Goal: Task Accomplishment & Management: Manage account settings

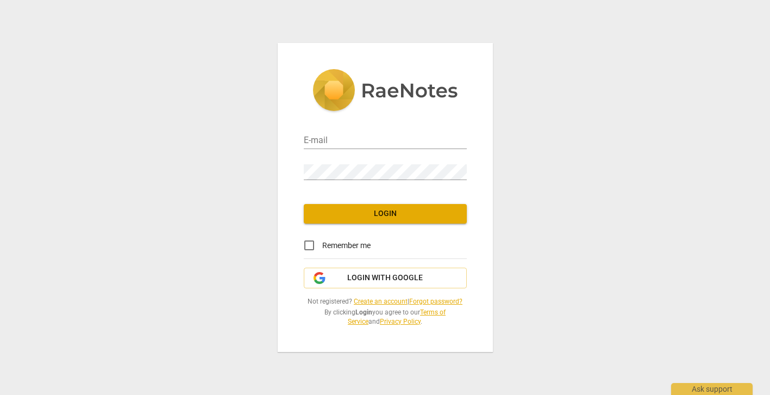
type input "zoe@3dcoaching.com"
click at [344, 217] on span "Login" at bounding box center [386, 213] width 146 height 11
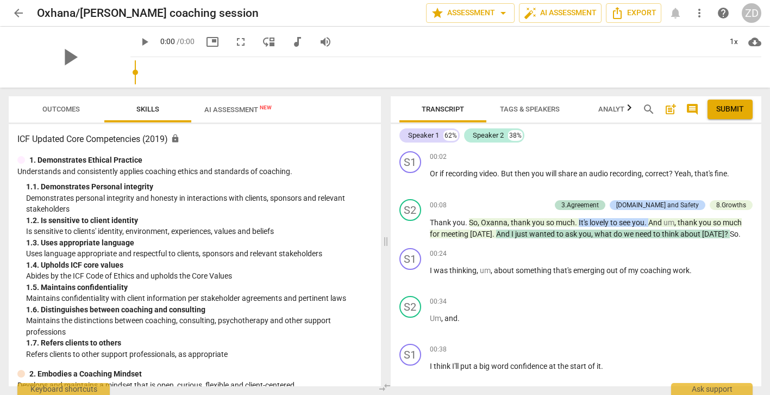
click at [64, 109] on span "Outcomes" at bounding box center [61, 109] width 38 height 8
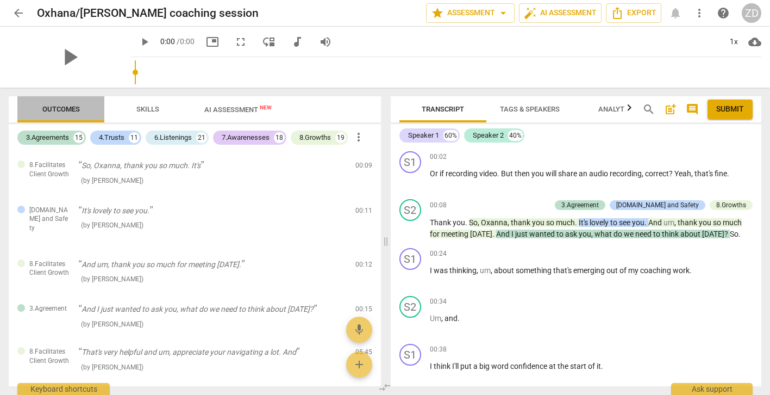
click at [64, 109] on span "Outcomes" at bounding box center [61, 109] width 38 height 8
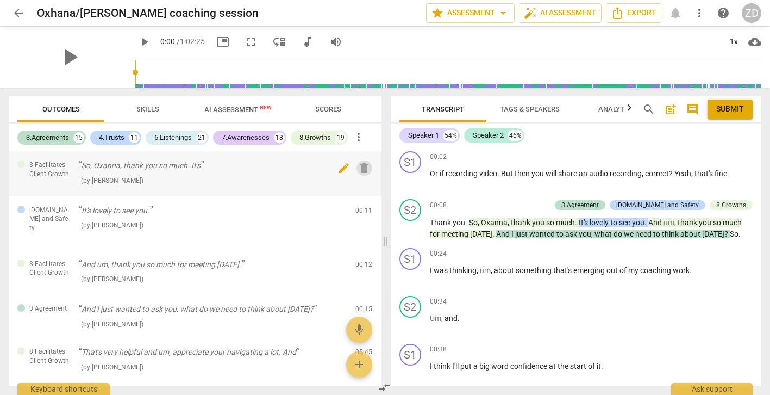
click at [361, 170] on span "delete" at bounding box center [364, 167] width 13 height 13
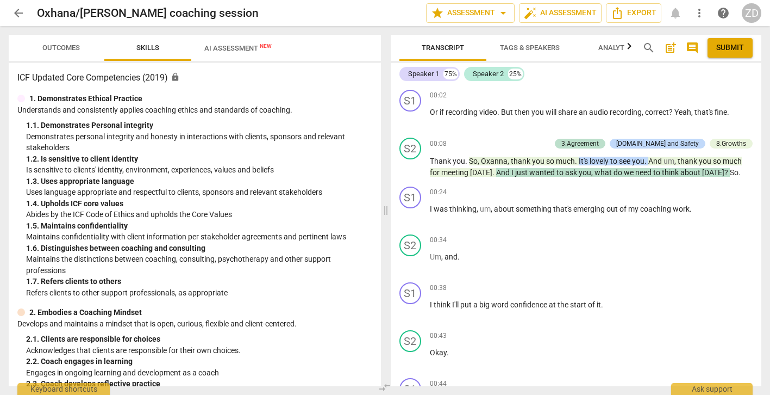
click at [58, 49] on span "Outcomes" at bounding box center [61, 47] width 38 height 8
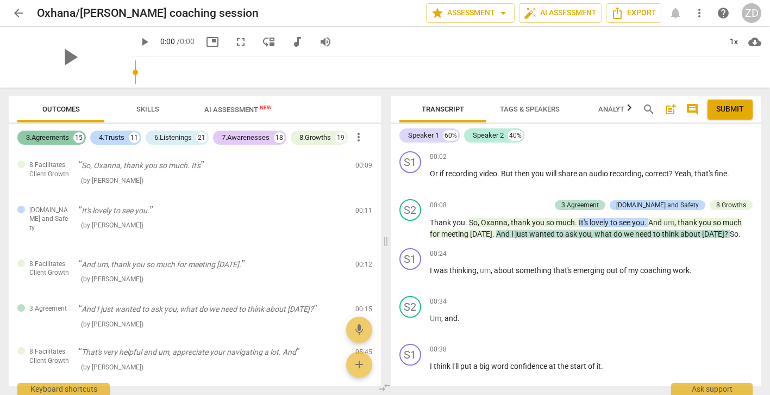
click at [75, 140] on div "15" at bounding box center [78, 137] width 11 height 11
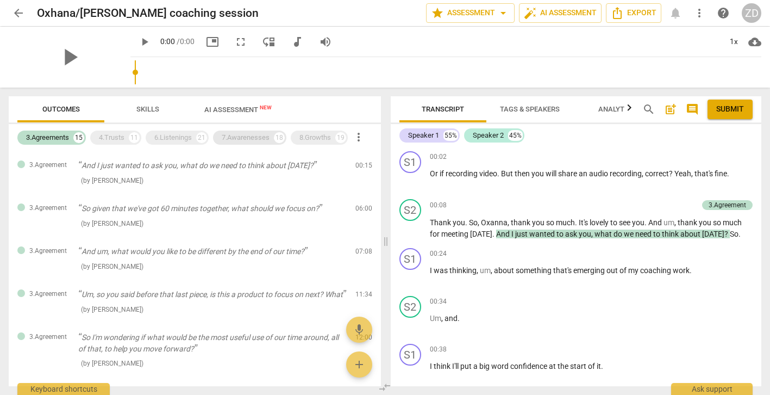
click at [240, 138] on div "7.Awarenesses" at bounding box center [246, 137] width 48 height 11
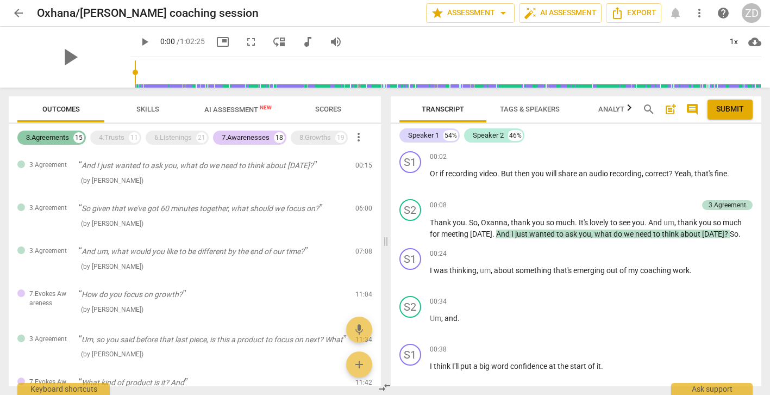
click at [69, 133] on div "3.Agreements" at bounding box center [47, 137] width 43 height 11
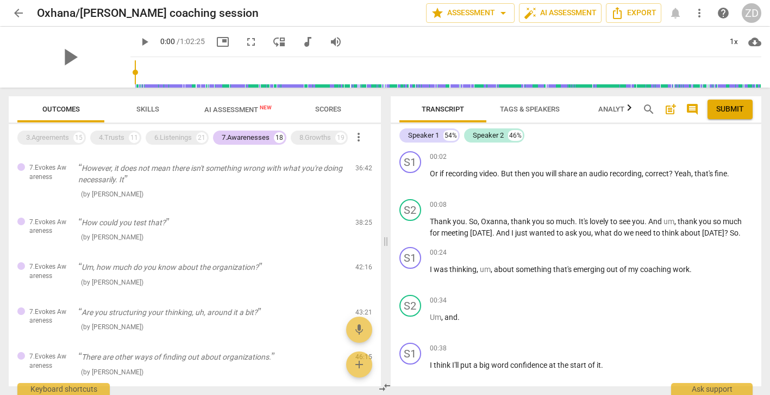
scroll to position [665, 0]
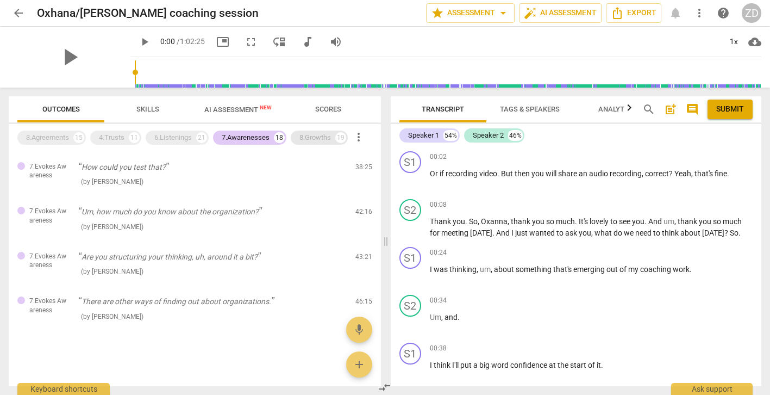
click at [320, 141] on div "8.Growths" at bounding box center [315, 137] width 32 height 11
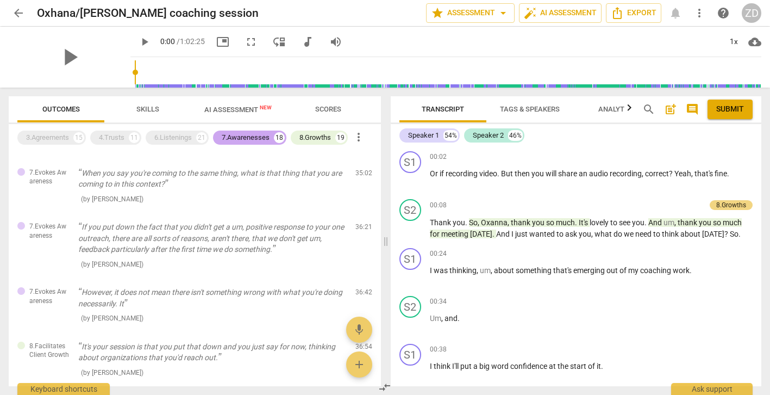
click at [266, 135] on div "7.Awarenesses" at bounding box center [246, 137] width 48 height 11
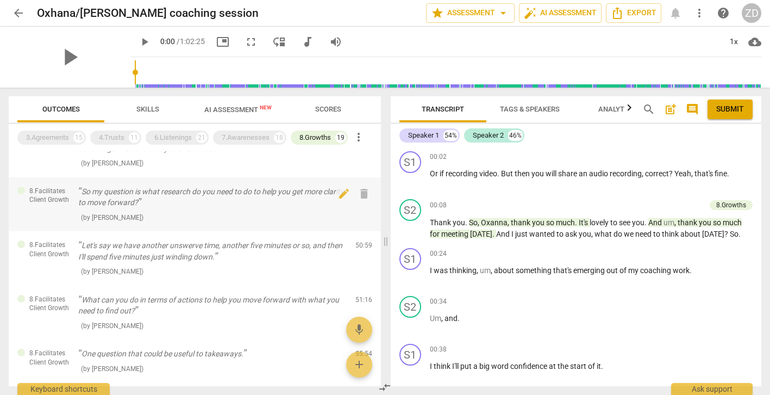
scroll to position [205, 0]
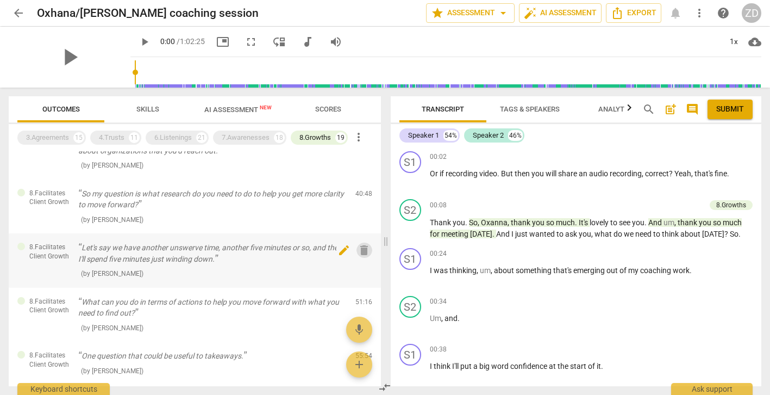
click at [362, 251] on span "delete" at bounding box center [364, 249] width 13 height 13
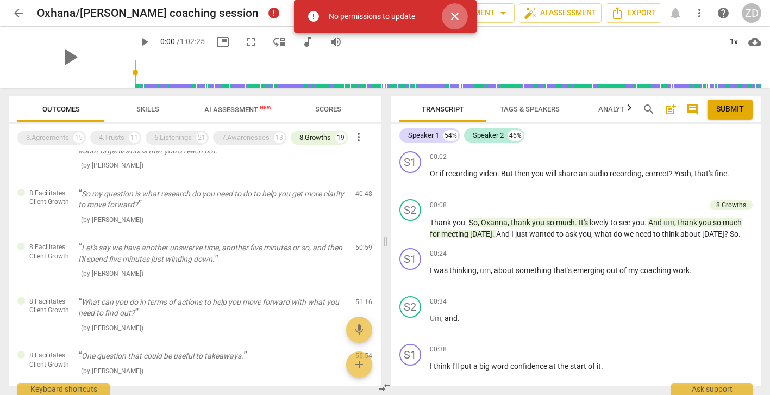
click at [454, 19] on span "close" at bounding box center [454, 16] width 13 height 13
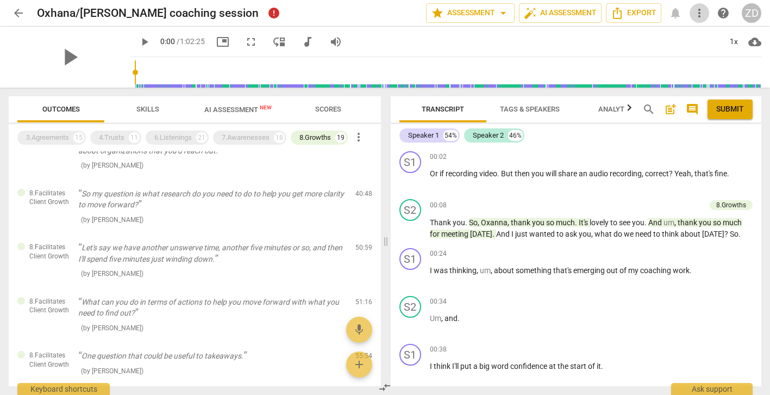
click at [701, 13] on span "more_vert" at bounding box center [699, 13] width 13 height 13
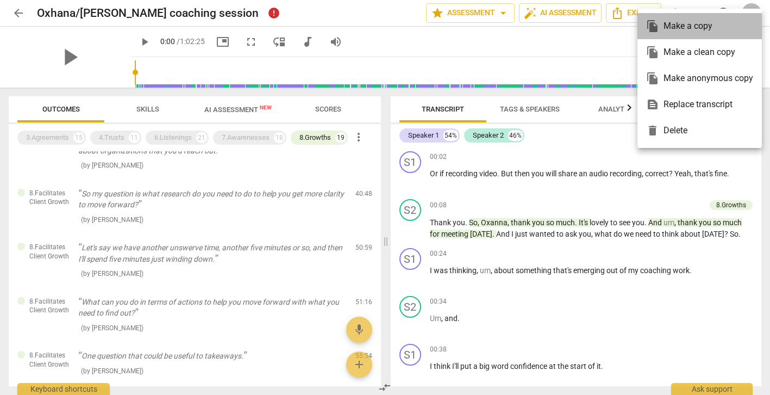
click at [683, 28] on div "file_copy Make a copy" at bounding box center [699, 26] width 107 height 26
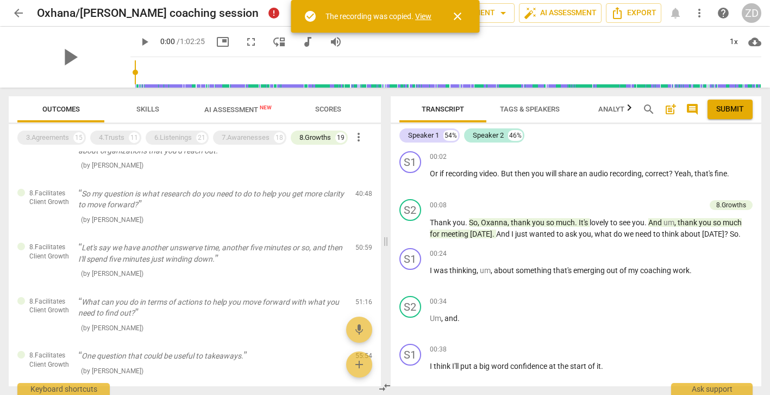
click at [428, 15] on link "View" at bounding box center [423, 16] width 16 height 9
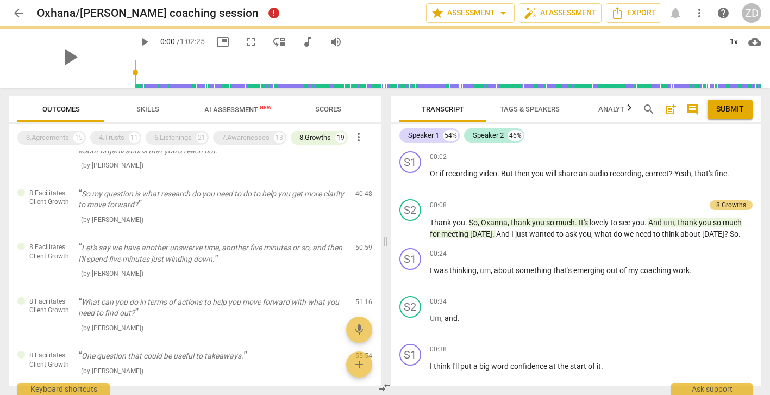
click at [21, 11] on span "arrow_back" at bounding box center [18, 13] width 13 height 13
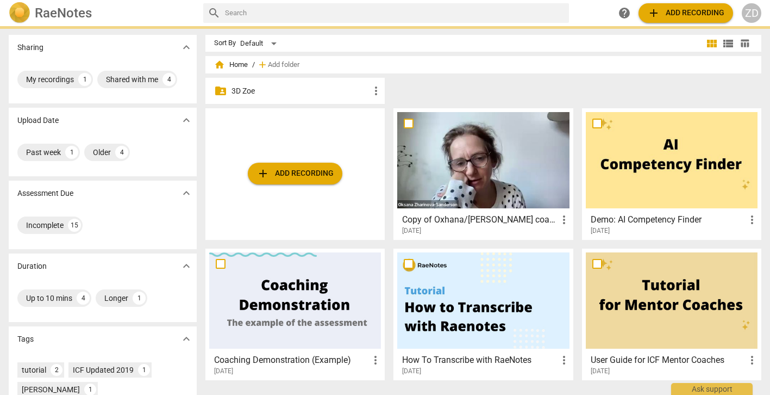
click at [296, 92] on p "3D Zoe" at bounding box center [301, 90] width 138 height 11
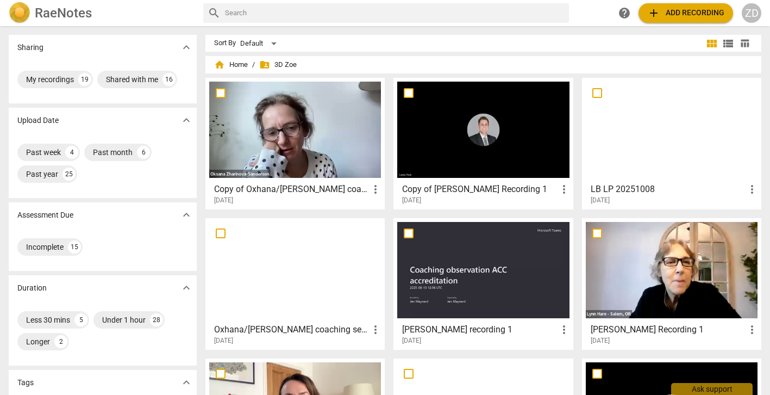
click at [315, 190] on h3 "Copy of Oxhana/[PERSON_NAME] coaching session" at bounding box center [291, 189] width 155 height 13
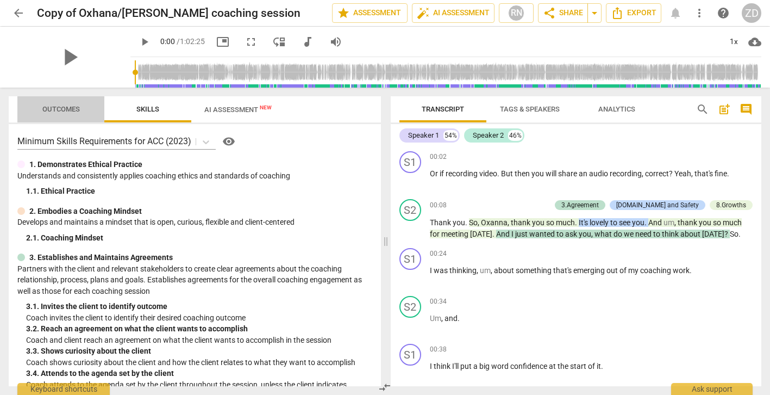
click at [63, 111] on span "Outcomes" at bounding box center [61, 109] width 38 height 8
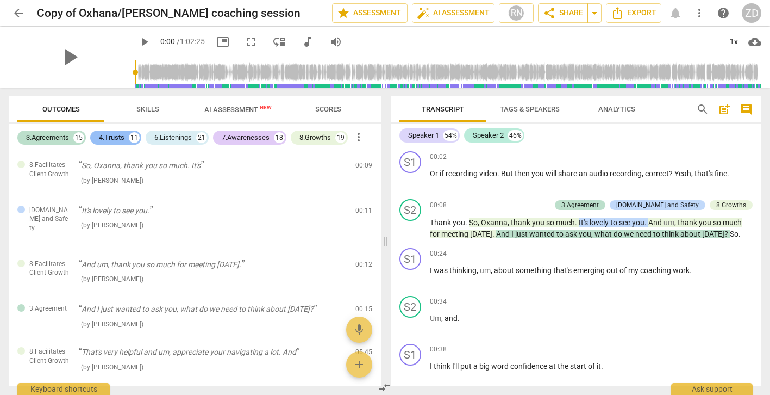
click at [118, 136] on div "4.Trusts" at bounding box center [112, 137] width 26 height 11
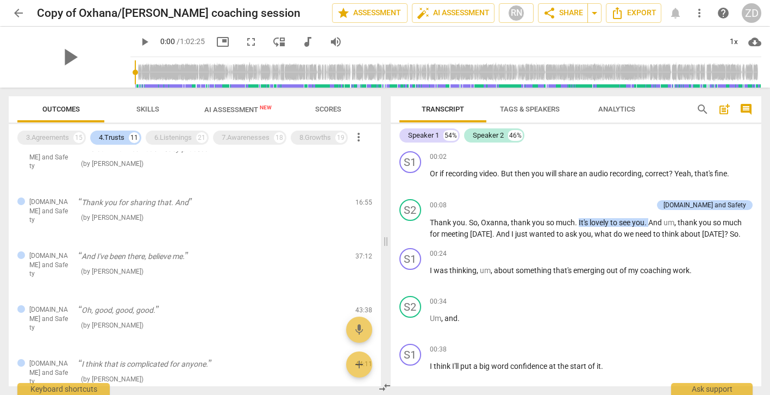
scroll to position [178, 0]
click at [361, 253] on span "delete" at bounding box center [364, 259] width 13 height 13
